Goal: Task Accomplishment & Management: Use online tool/utility

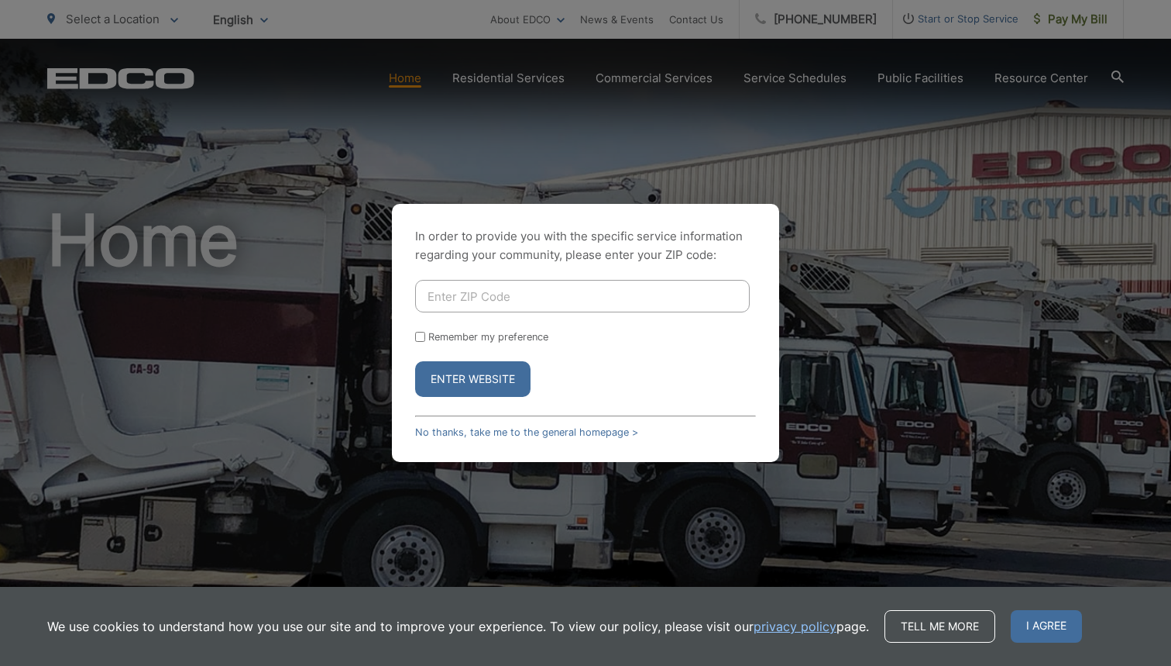
click at [508, 298] on input "Enter ZIP Code" at bounding box center [582, 296] width 335 height 33
type input "92081"
click at [478, 381] on button "Enter Website" at bounding box center [472, 379] width 115 height 36
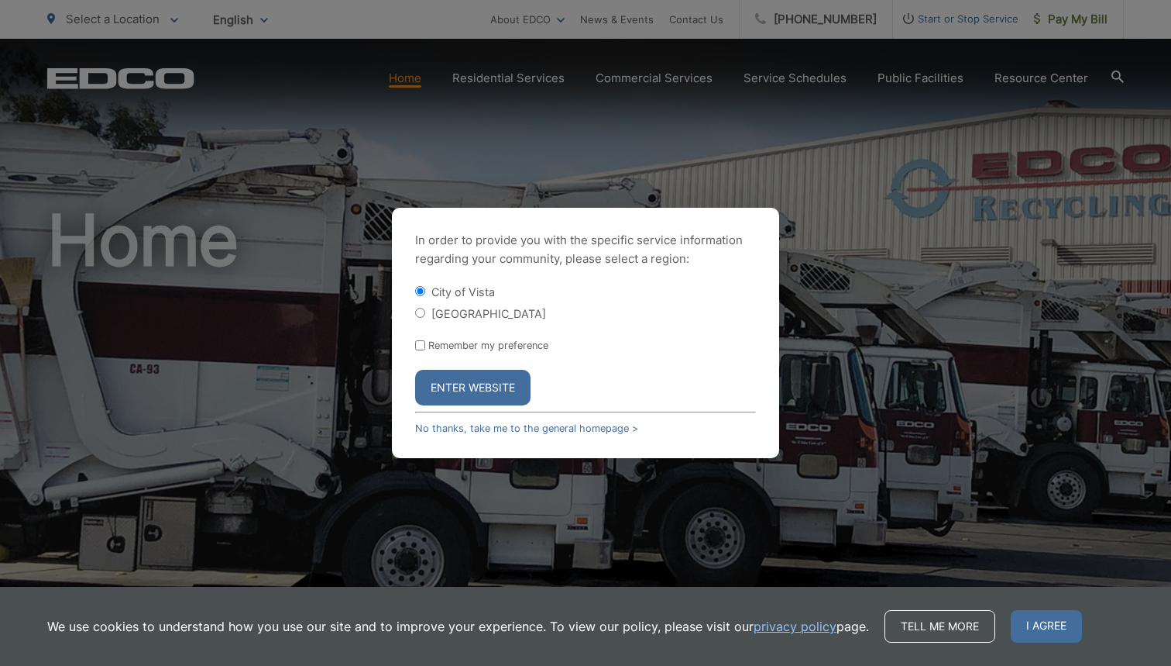
click at [478, 380] on button "Enter Website" at bounding box center [472, 388] width 115 height 36
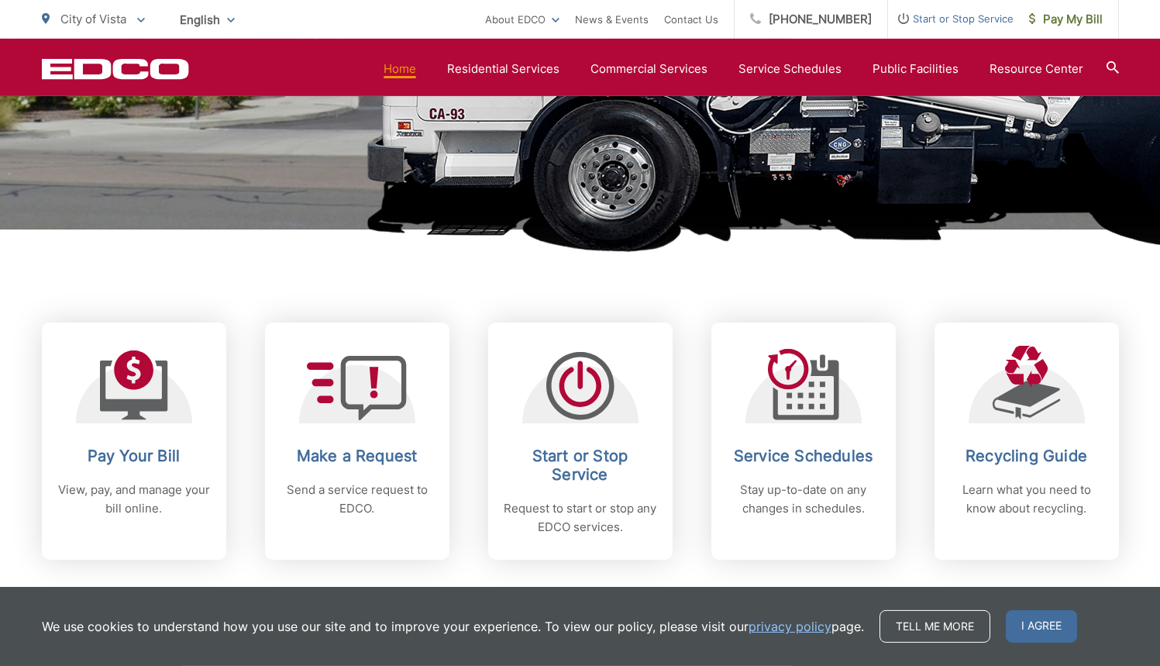
scroll to position [459, 0]
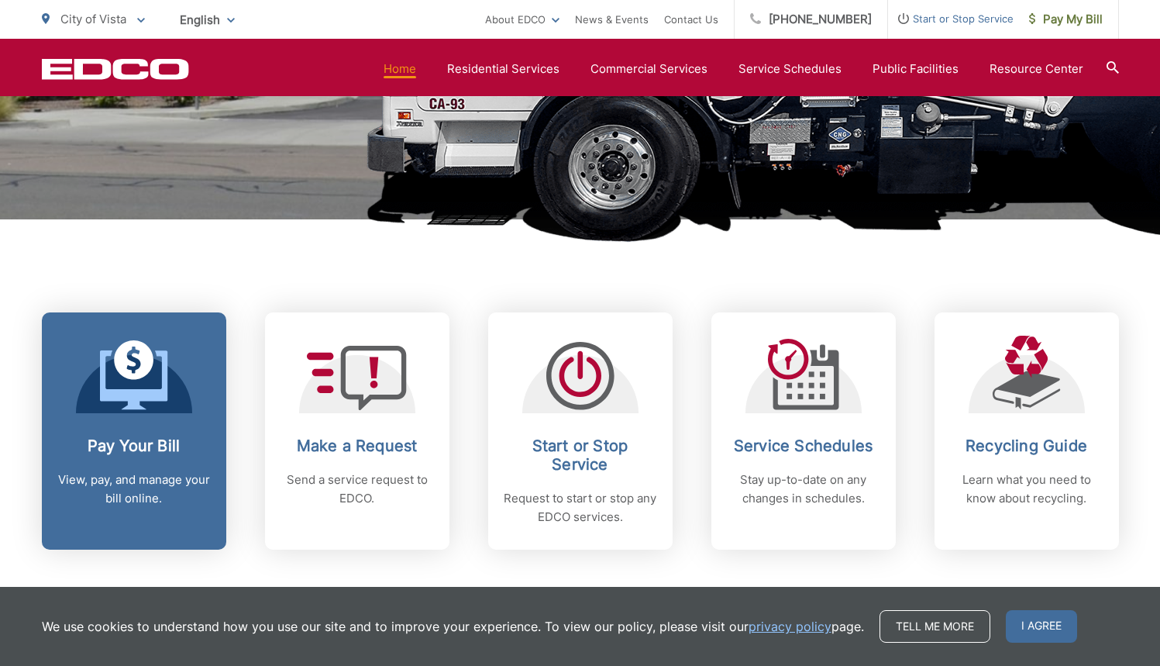
click at [136, 408] on icon at bounding box center [133, 379] width 67 height 59
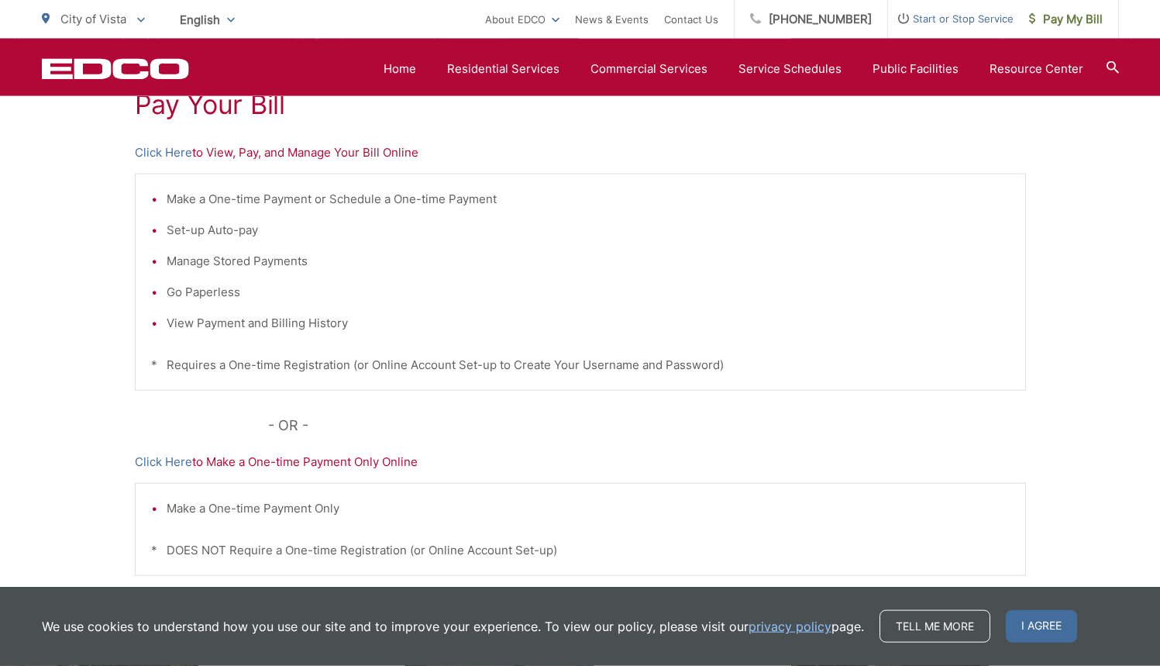
scroll to position [397, 0]
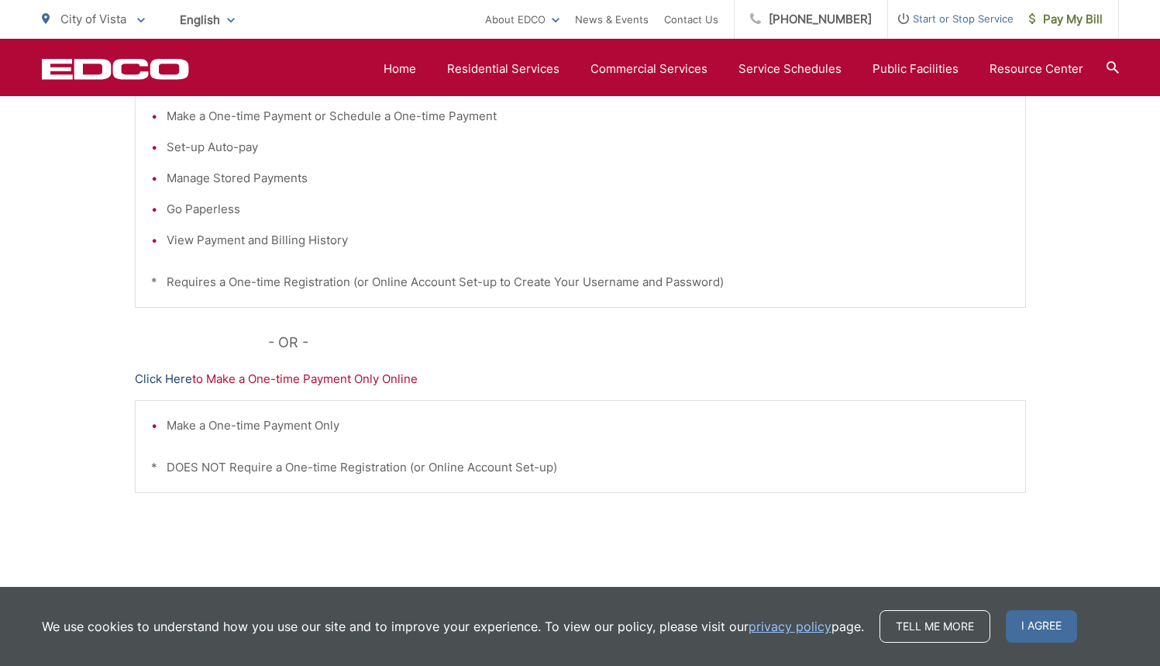
click at [181, 377] on link "Click Here" at bounding box center [163, 379] width 57 height 19
